Goal: Transaction & Acquisition: Obtain resource

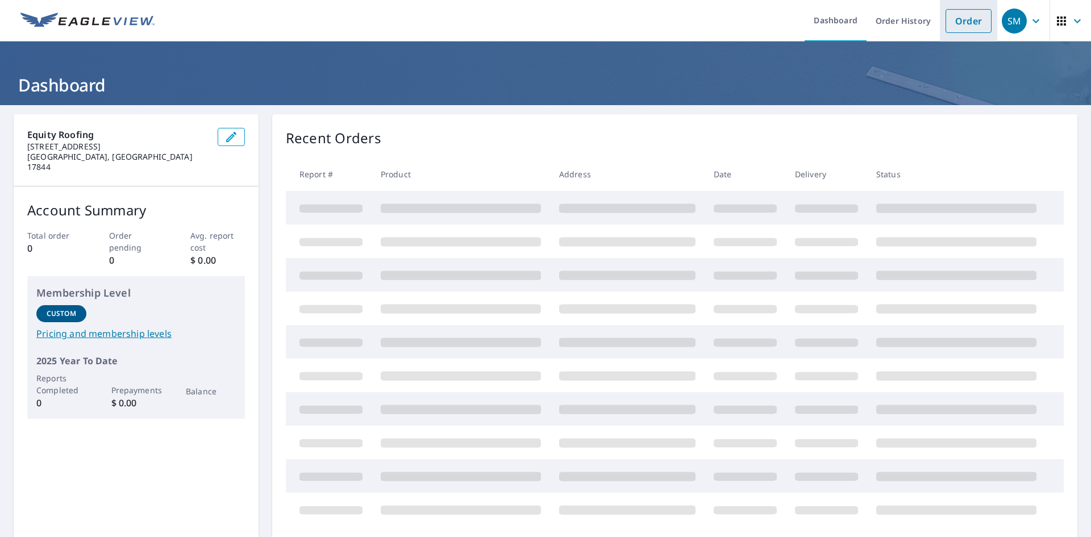
click at [956, 10] on link "Order" at bounding box center [968, 21] width 46 height 24
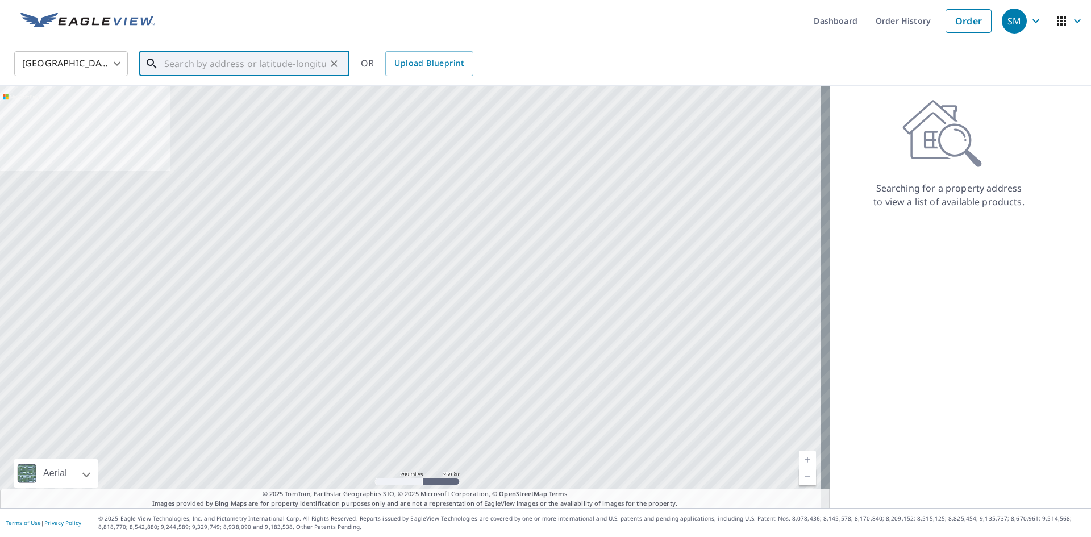
click at [214, 62] on input "text" at bounding box center [245, 64] width 162 height 32
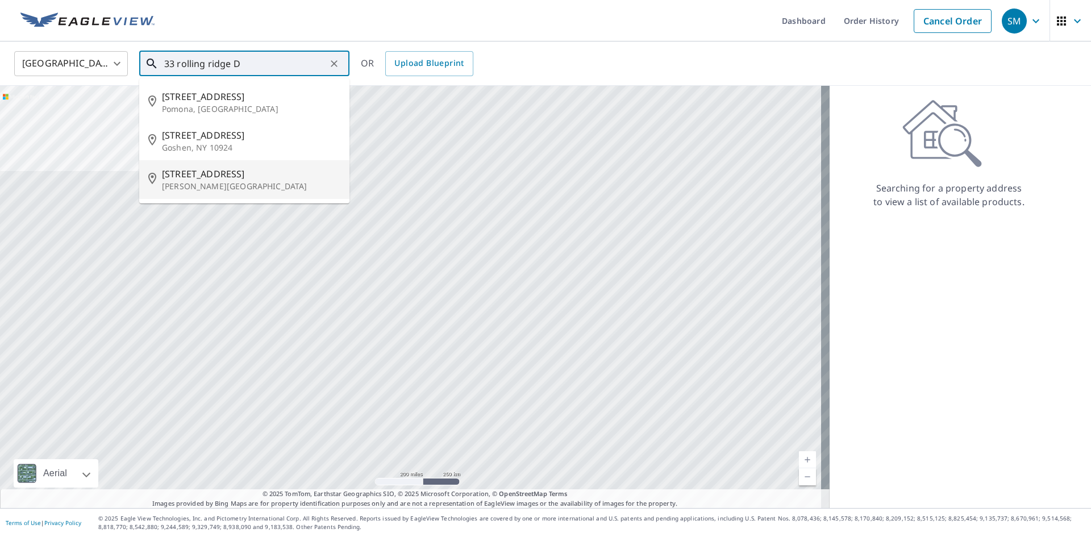
click at [185, 173] on span "[STREET_ADDRESS]" at bounding box center [251, 174] width 178 height 14
type input "[STREET_ADDRESS][PERSON_NAME]"
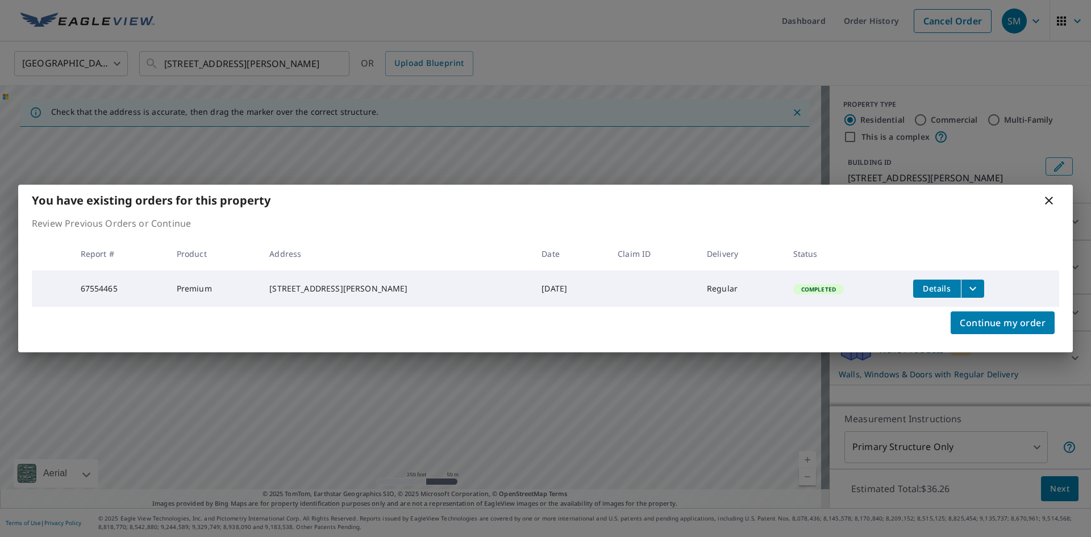
click at [966, 283] on icon "filesDropdownBtn-67554465" at bounding box center [973, 289] width 14 height 14
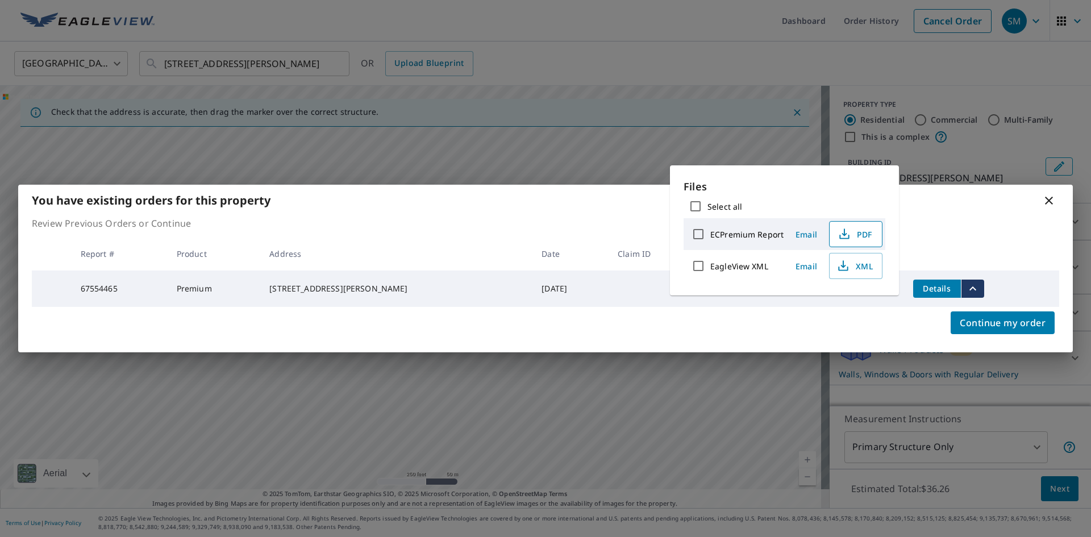
click at [861, 236] on span "PDF" at bounding box center [854, 234] width 36 height 14
click at [1051, 199] on icon at bounding box center [1049, 201] width 14 height 14
